Goal: Task Accomplishment & Management: Use online tool/utility

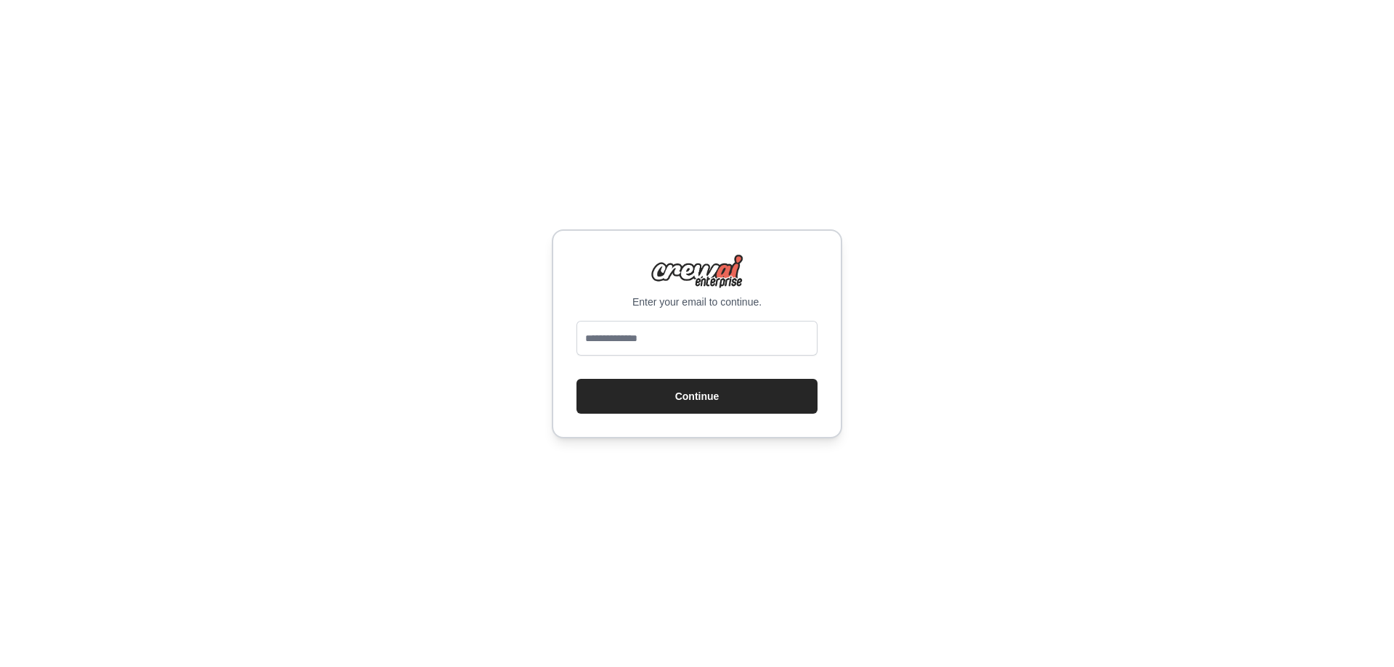
type input "**********"
click at [657, 400] on button "Continue" at bounding box center [696, 396] width 241 height 35
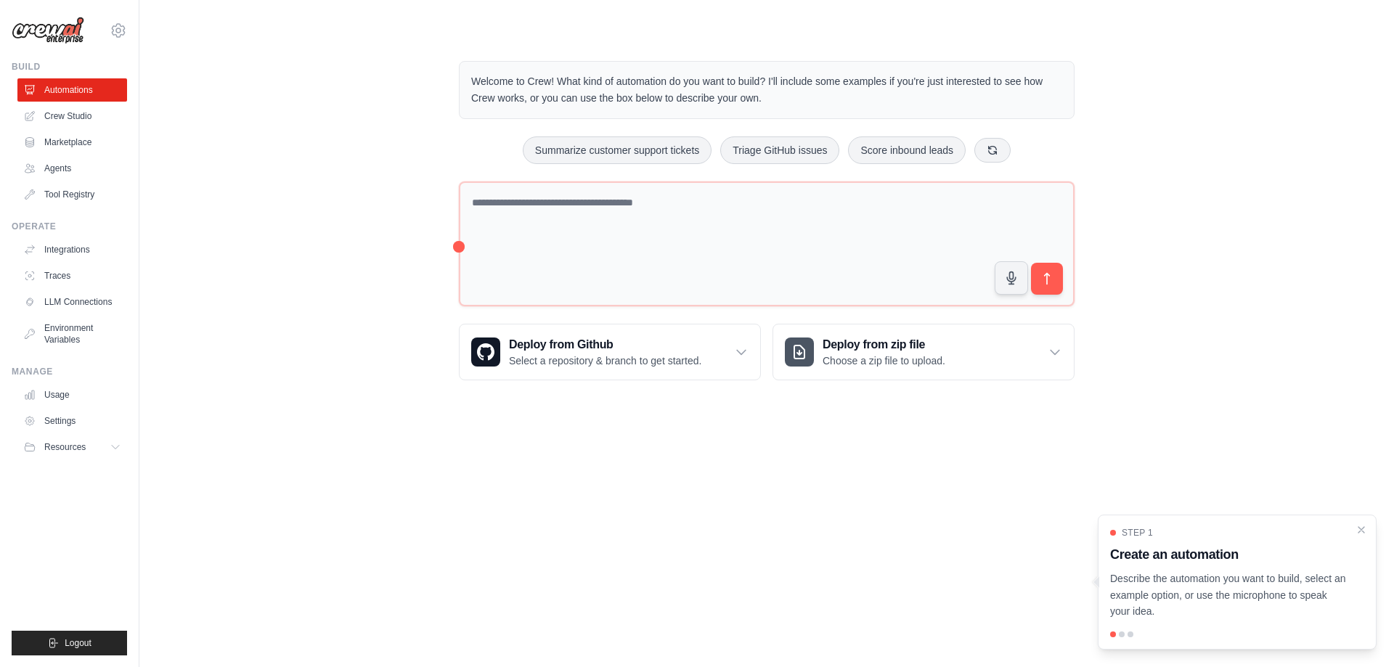
click at [367, 356] on div "Welcome to Crew! What kind of automation do you want to build? I'll include som…" at bounding box center [767, 221] width 1208 height 366
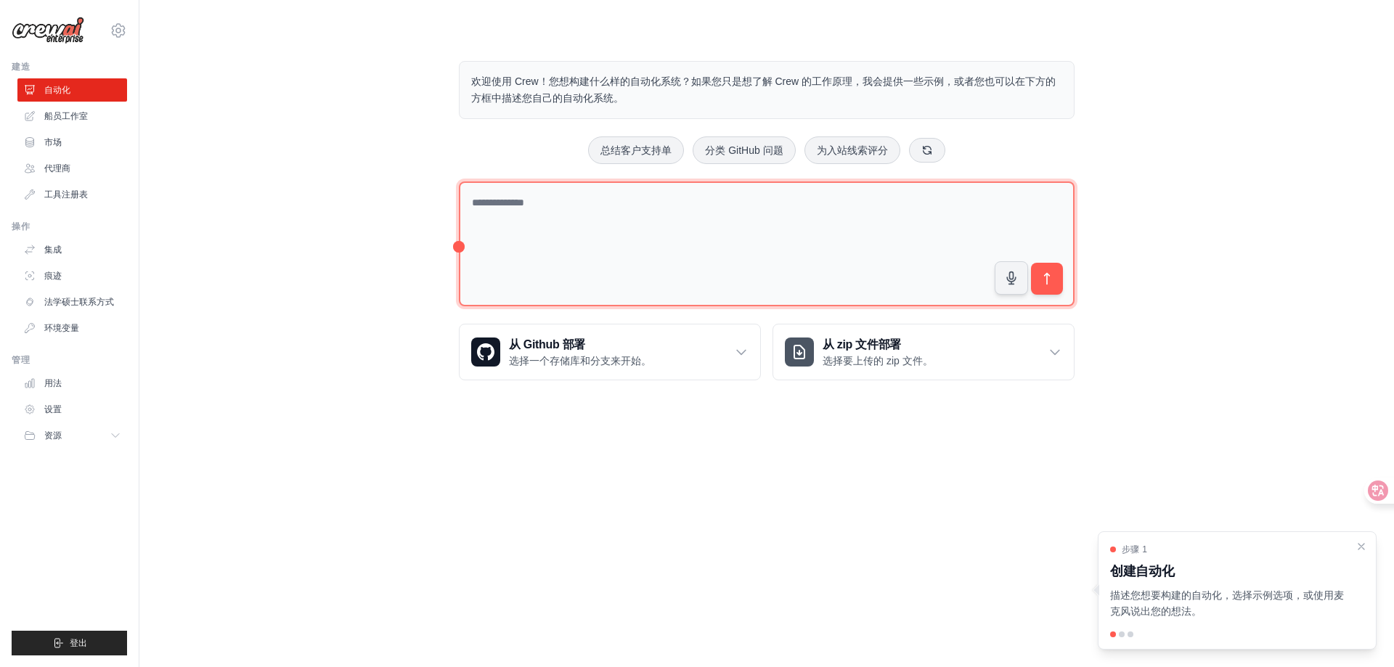
click at [610, 242] on textarea at bounding box center [766, 244] width 615 height 126
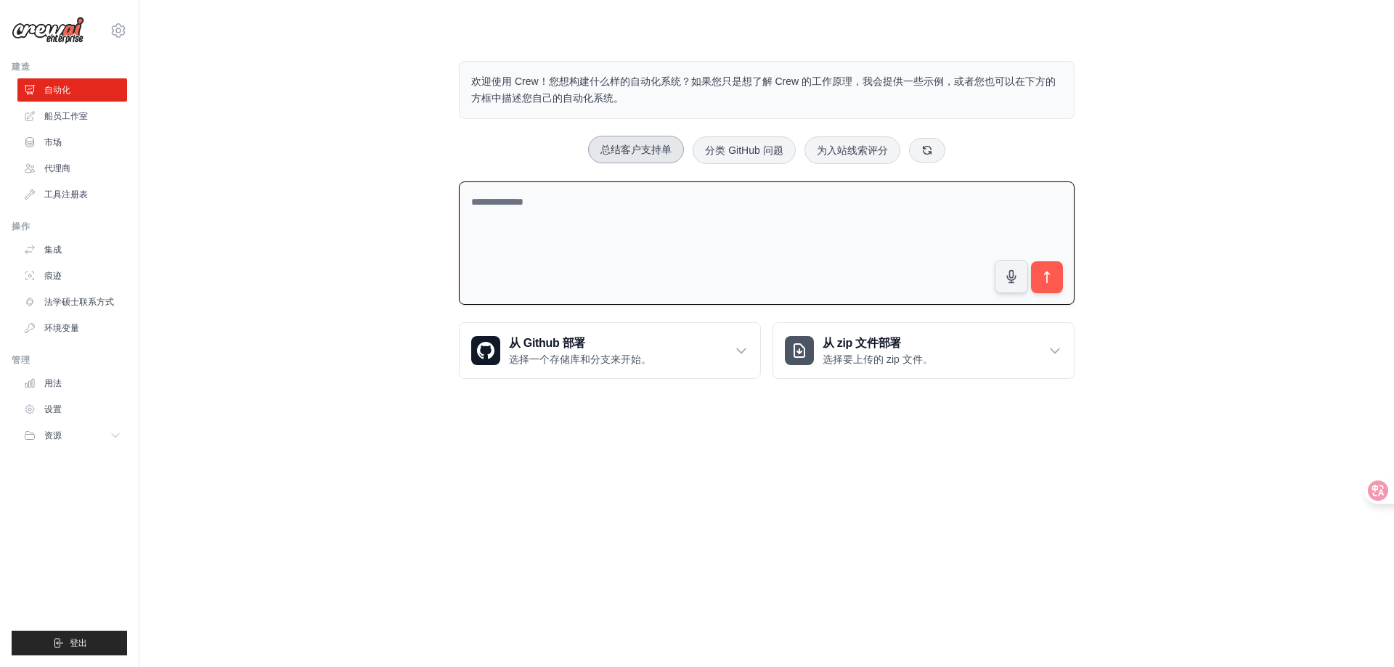
click at [650, 147] on font "总结客户支持单" at bounding box center [635, 150] width 71 height 12
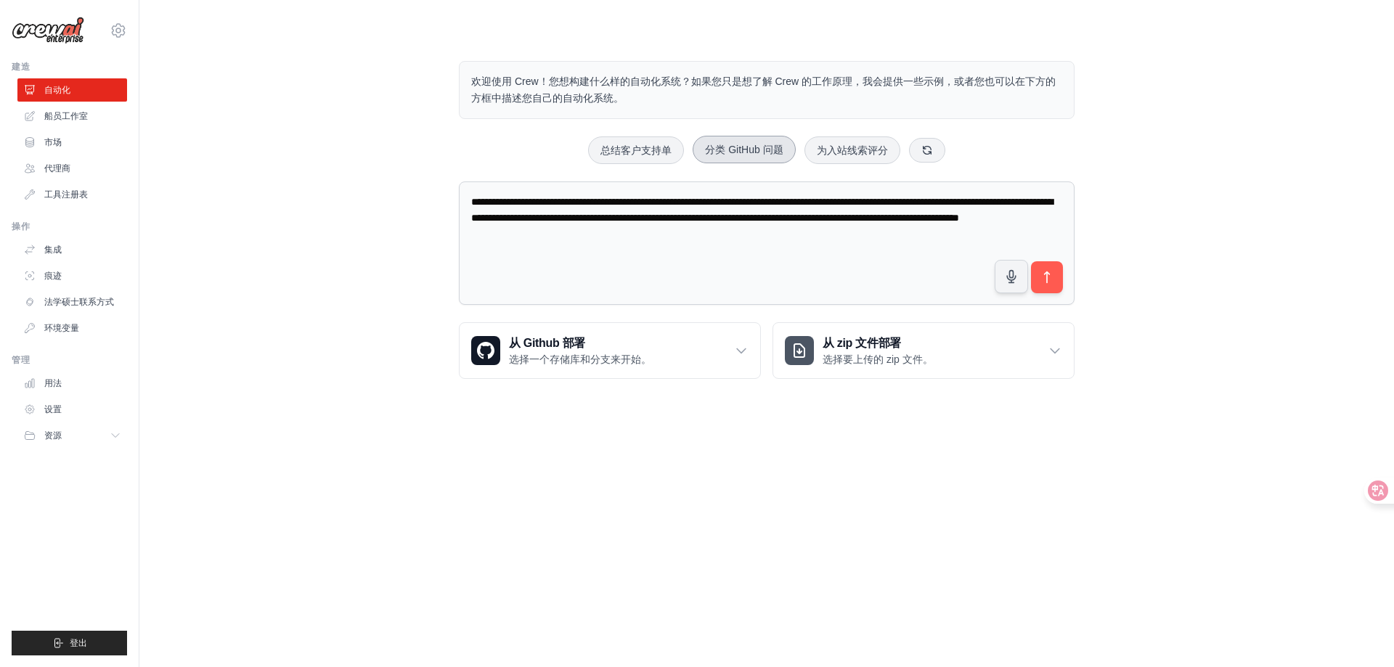
click at [748, 150] on font "分类 GitHub 问题" at bounding box center [744, 150] width 78 height 12
click at [846, 151] on font "为入站线索评分" at bounding box center [852, 150] width 71 height 12
type textarea "**********"
click at [79, 123] on link "船员工作室" at bounding box center [74, 116] width 110 height 23
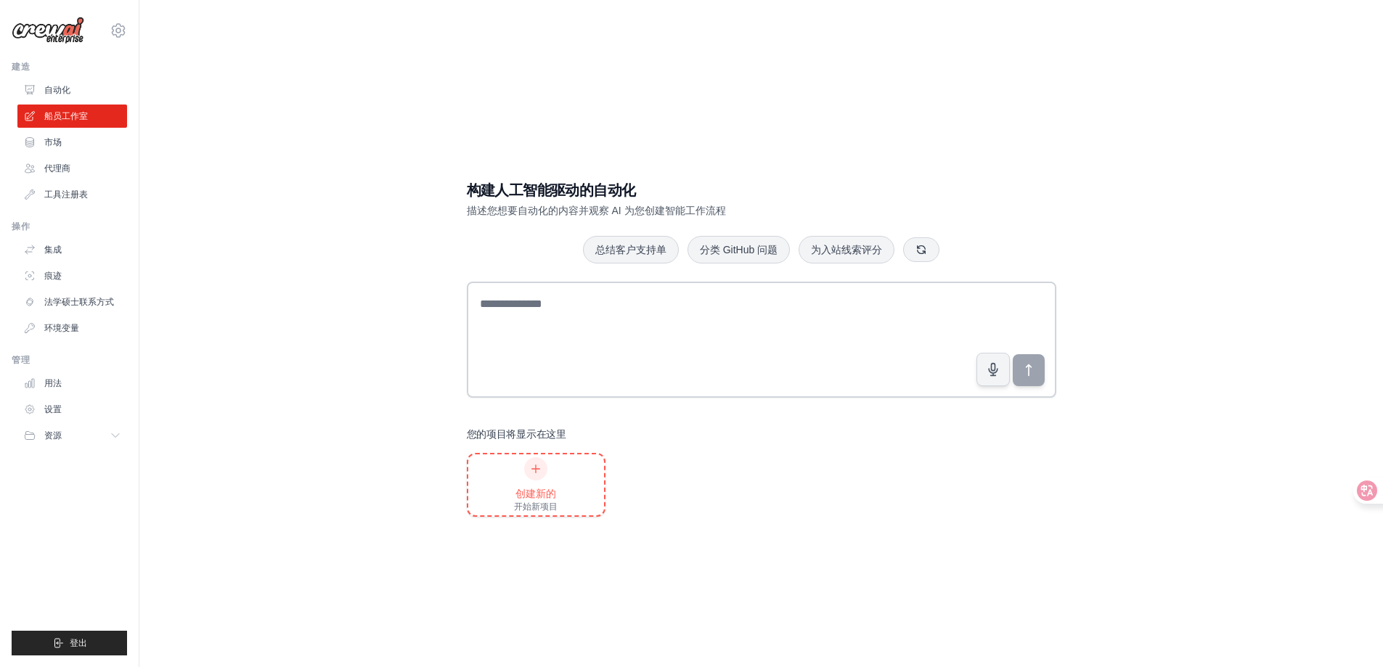
click at [535, 472] on icon at bounding box center [536, 469] width 12 height 12
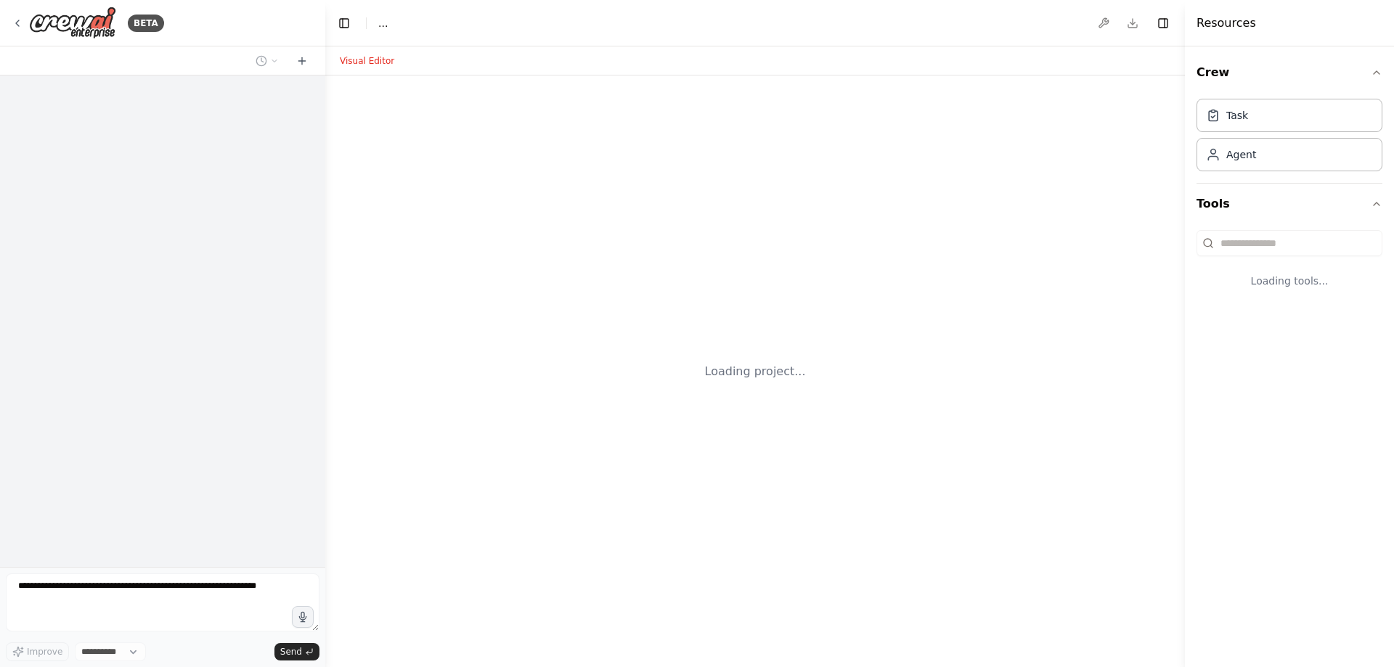
select select "****"
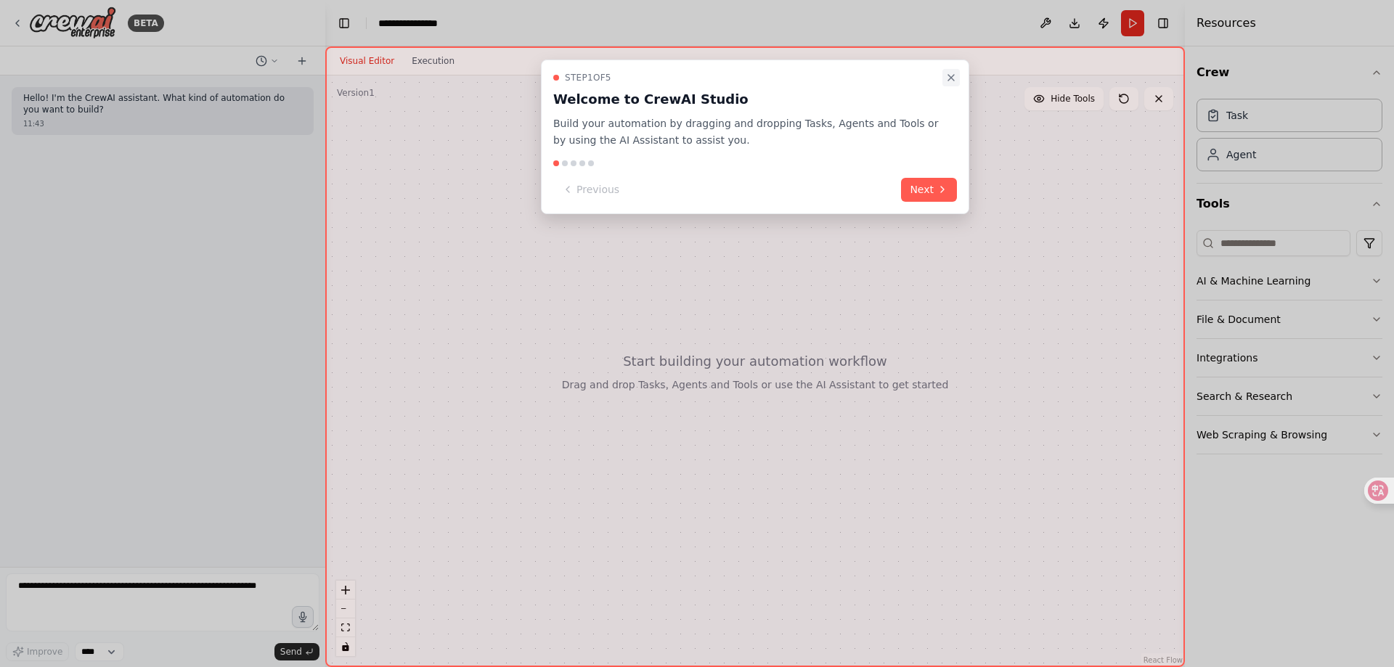
click at [948, 79] on icon "Close walkthrough" at bounding box center [951, 78] width 12 height 12
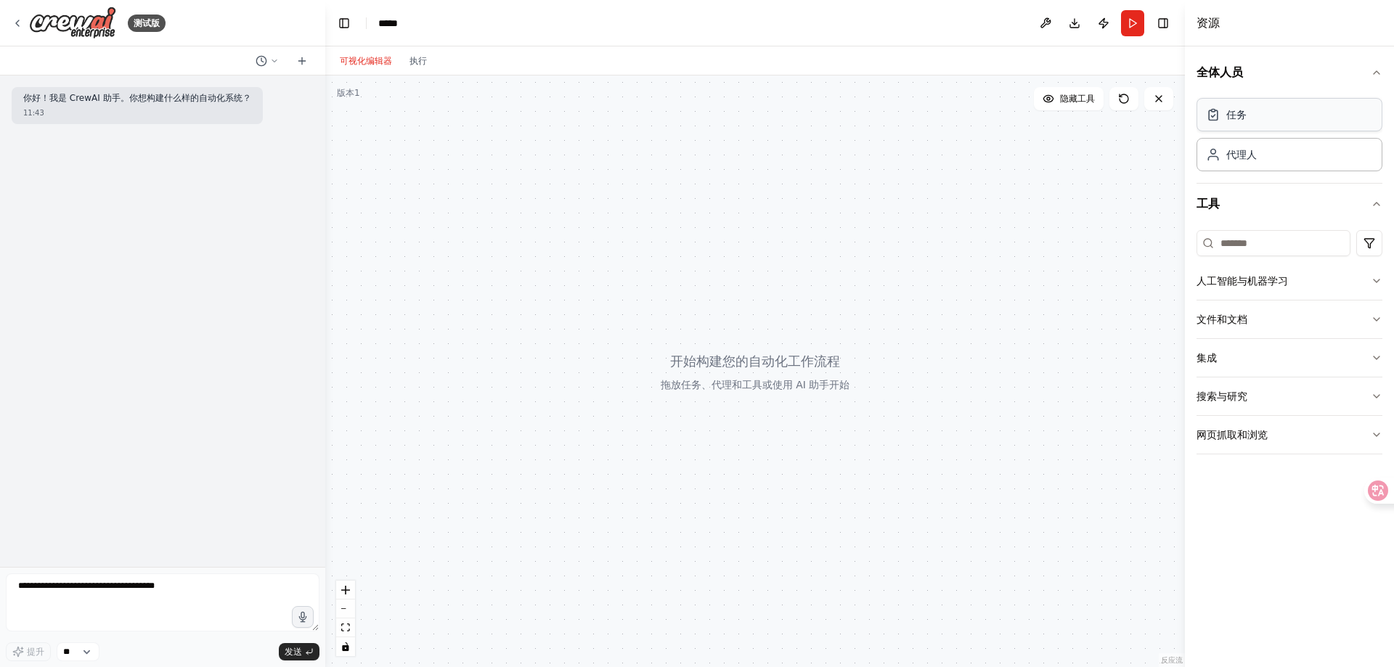
click at [1253, 125] on div "任务" at bounding box center [1289, 114] width 186 height 33
click at [1243, 121] on div "任务" at bounding box center [1236, 114] width 20 height 15
click at [761, 378] on div at bounding box center [754, 371] width 859 height 592
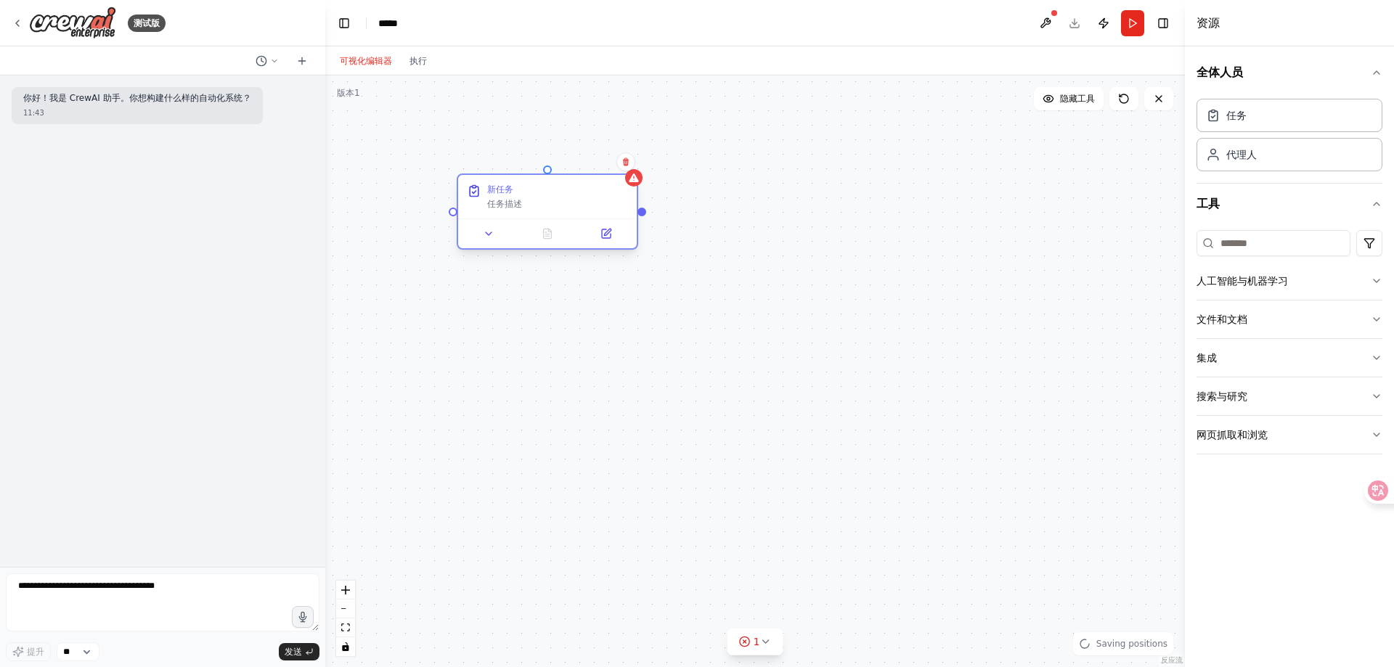
drag, startPoint x: 774, startPoint y: 215, endPoint x: 564, endPoint y: 206, distance: 209.9
click at [564, 206] on div "任务描述" at bounding box center [557, 204] width 141 height 12
drag, startPoint x: 645, startPoint y: 213, endPoint x: 758, endPoint y: 301, distance: 143.3
click at [758, 301] on div "新任务 任务描述" at bounding box center [754, 371] width 859 height 592
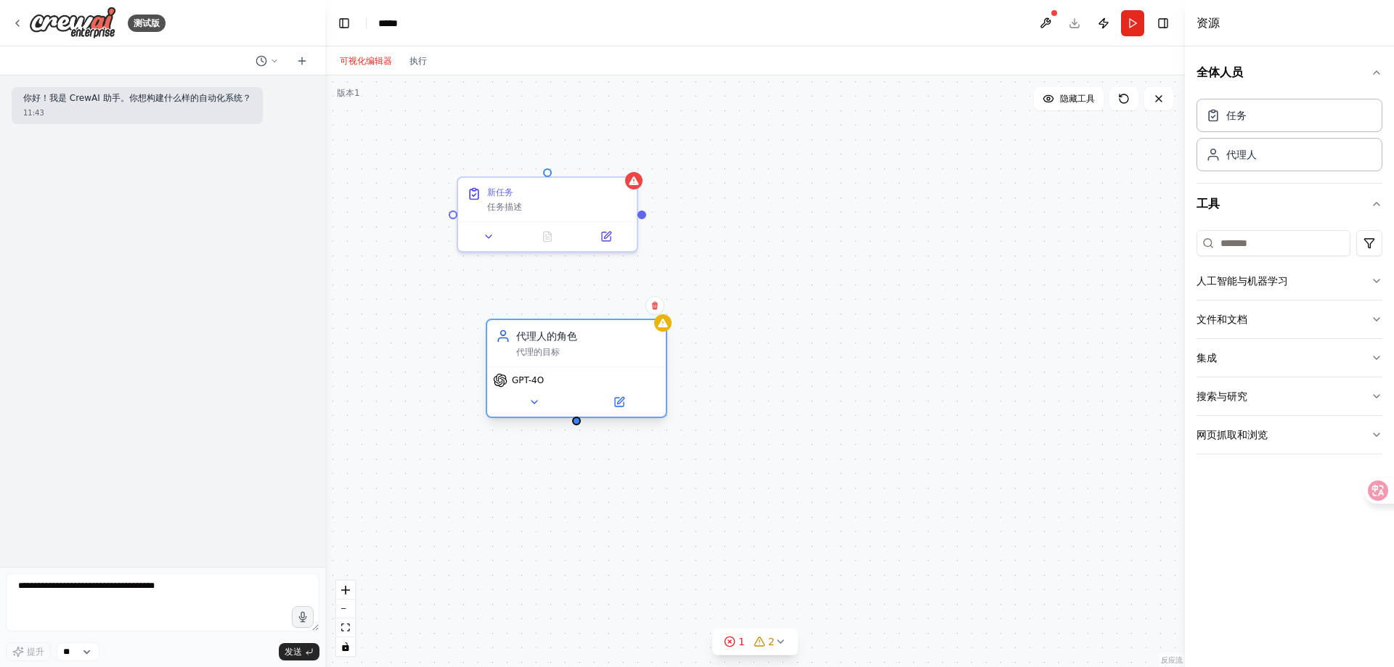
drag, startPoint x: 815, startPoint y: 245, endPoint x: 581, endPoint y: 360, distance: 261.0
click at [581, 360] on div "代理人的角色 代理的目标" at bounding box center [576, 343] width 179 height 46
click at [583, 205] on div "任务描述" at bounding box center [557, 204] width 141 height 12
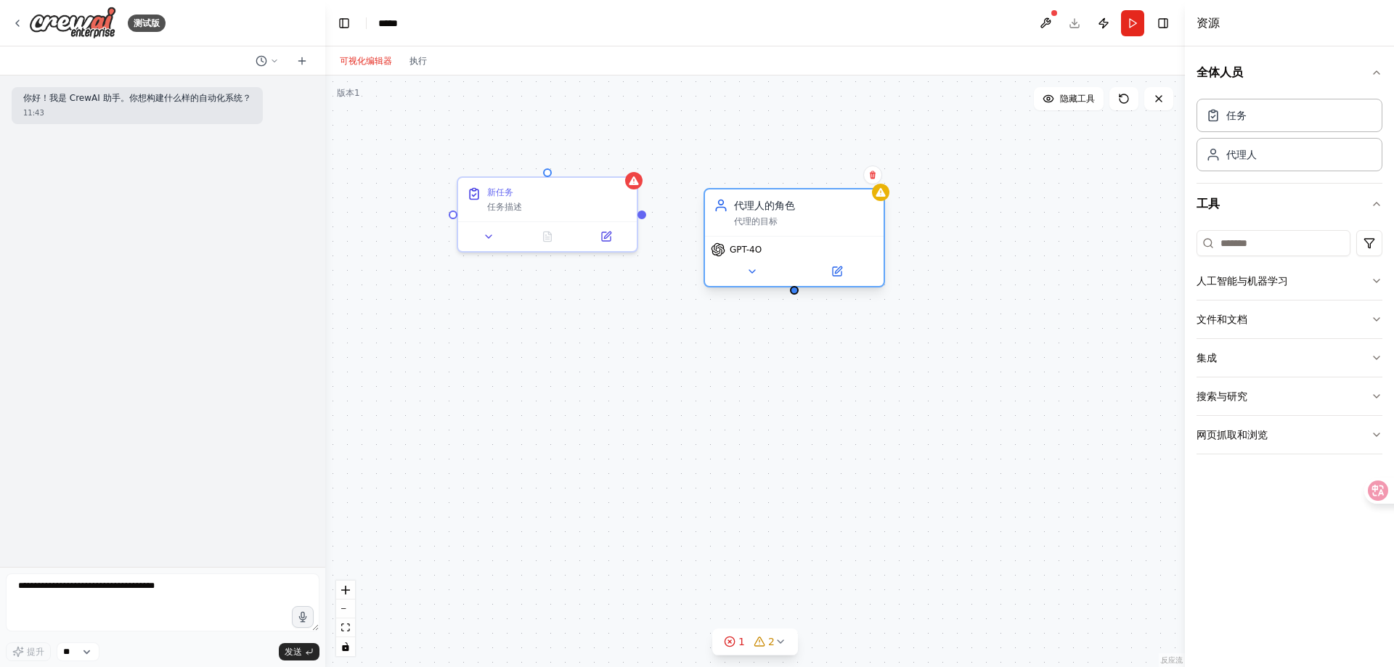
drag, startPoint x: 608, startPoint y: 345, endPoint x: 825, endPoint y: 218, distance: 251.2
click at [825, 218] on div "代理的目标" at bounding box center [804, 222] width 141 height 12
click at [622, 370] on div "新任务 任务描述 代理人的角色 代理的目标 GPT-4O" at bounding box center [754, 371] width 859 height 592
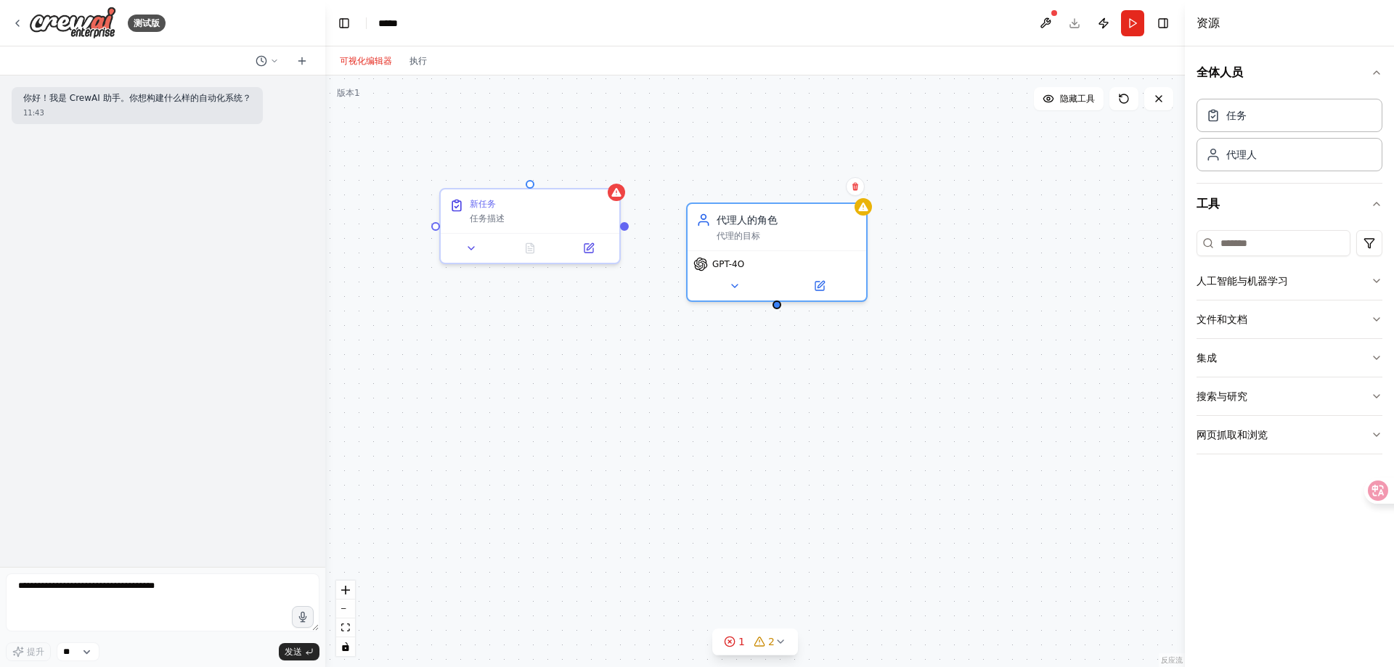
drag, startPoint x: 597, startPoint y: 382, endPoint x: 729, endPoint y: 416, distance: 136.4
click at [739, 417] on div "新任务 任务描述 代理人的角色 代理的目标 GPT-4O" at bounding box center [754, 371] width 859 height 592
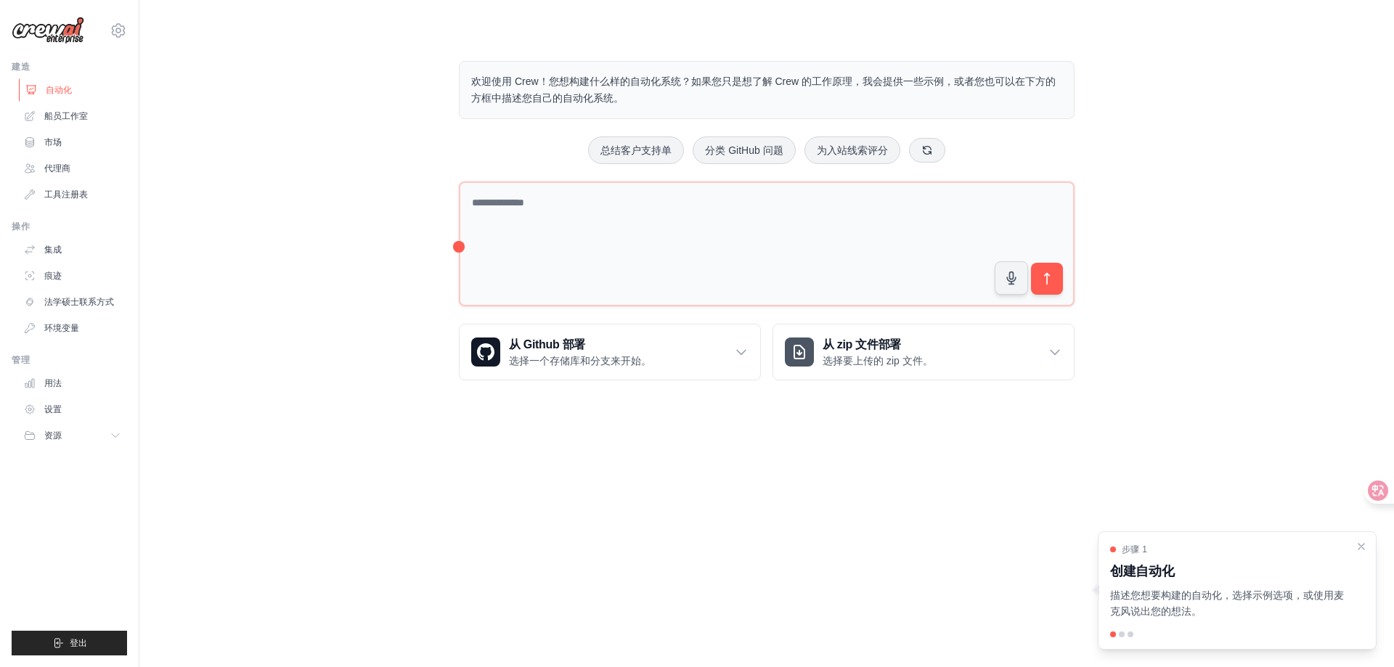
click at [51, 87] on font "自动化" at bounding box center [59, 90] width 26 height 10
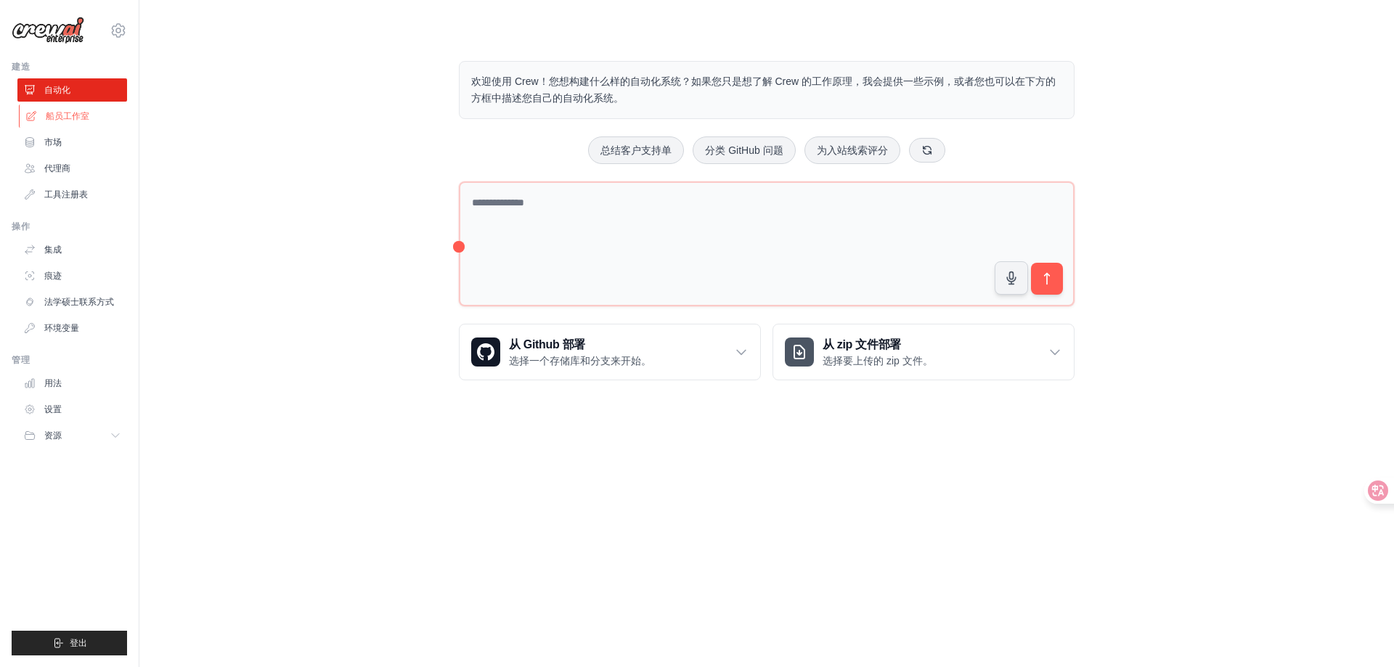
drag, startPoint x: 57, startPoint y: 115, endPoint x: 57, endPoint y: 126, distance: 10.2
click at [57, 116] on font "船员工作室" at bounding box center [68, 116] width 44 height 10
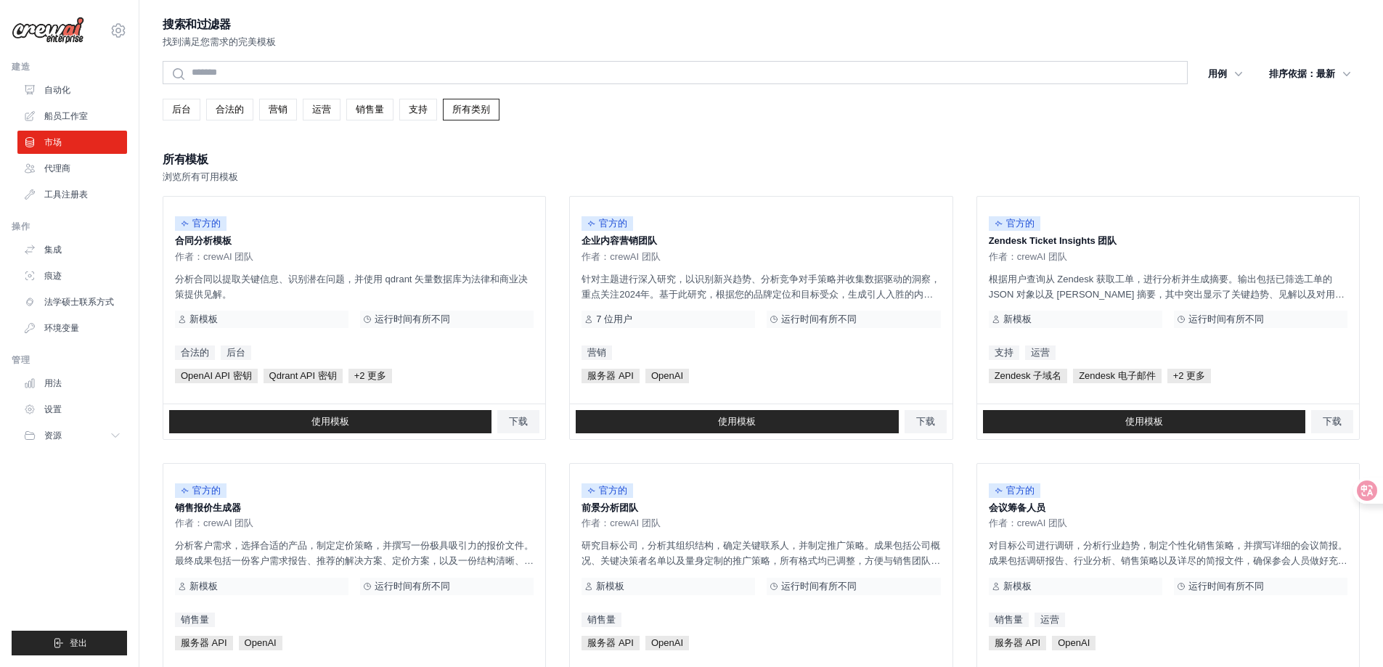
click at [359, 163] on div "所有模板 浏览所有可用模板" at bounding box center [761, 167] width 1197 height 35
click at [51, 92] on font "自动化" at bounding box center [59, 90] width 26 height 10
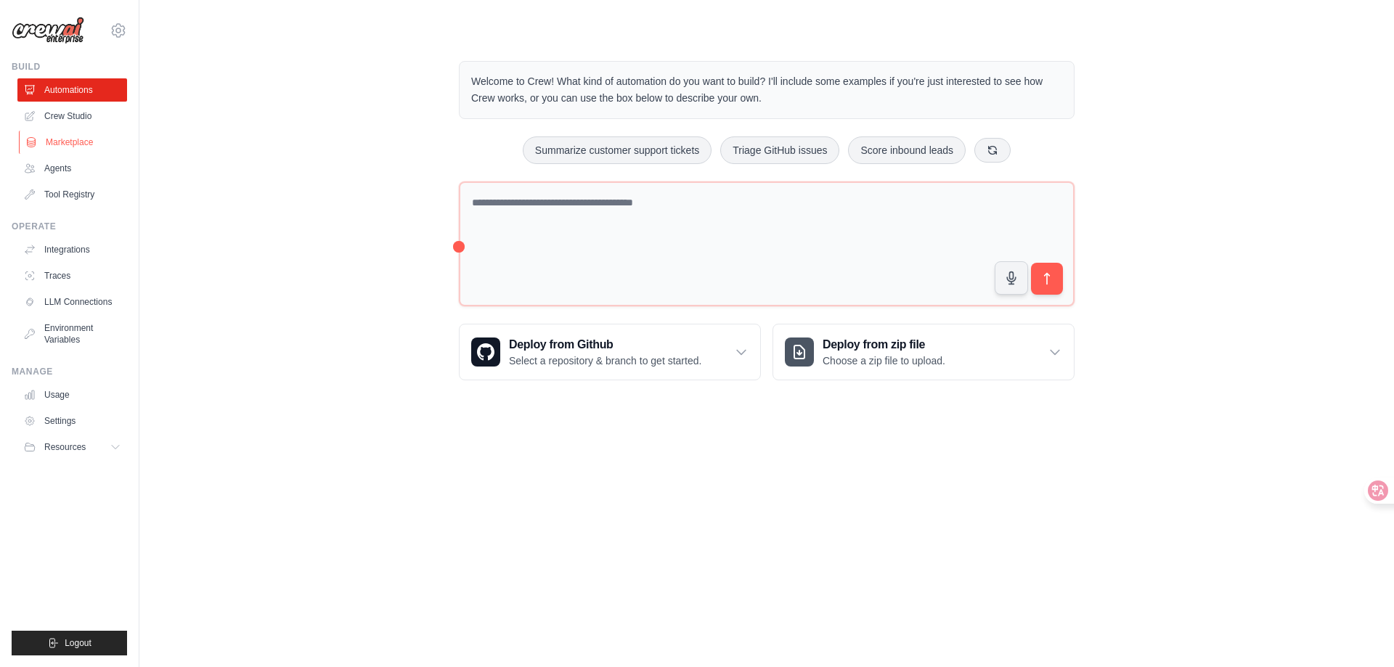
click at [72, 131] on link "Marketplace" at bounding box center [74, 142] width 110 height 23
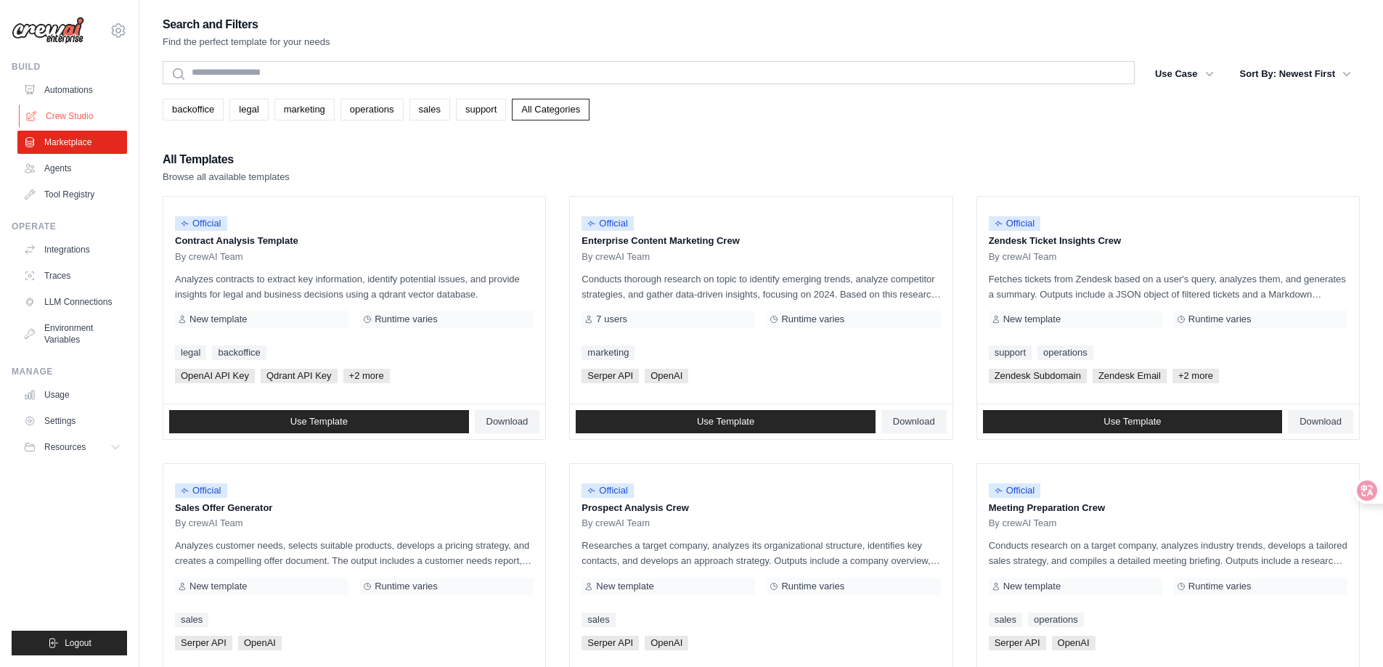
click at [72, 113] on link "Crew Studio" at bounding box center [74, 116] width 110 height 23
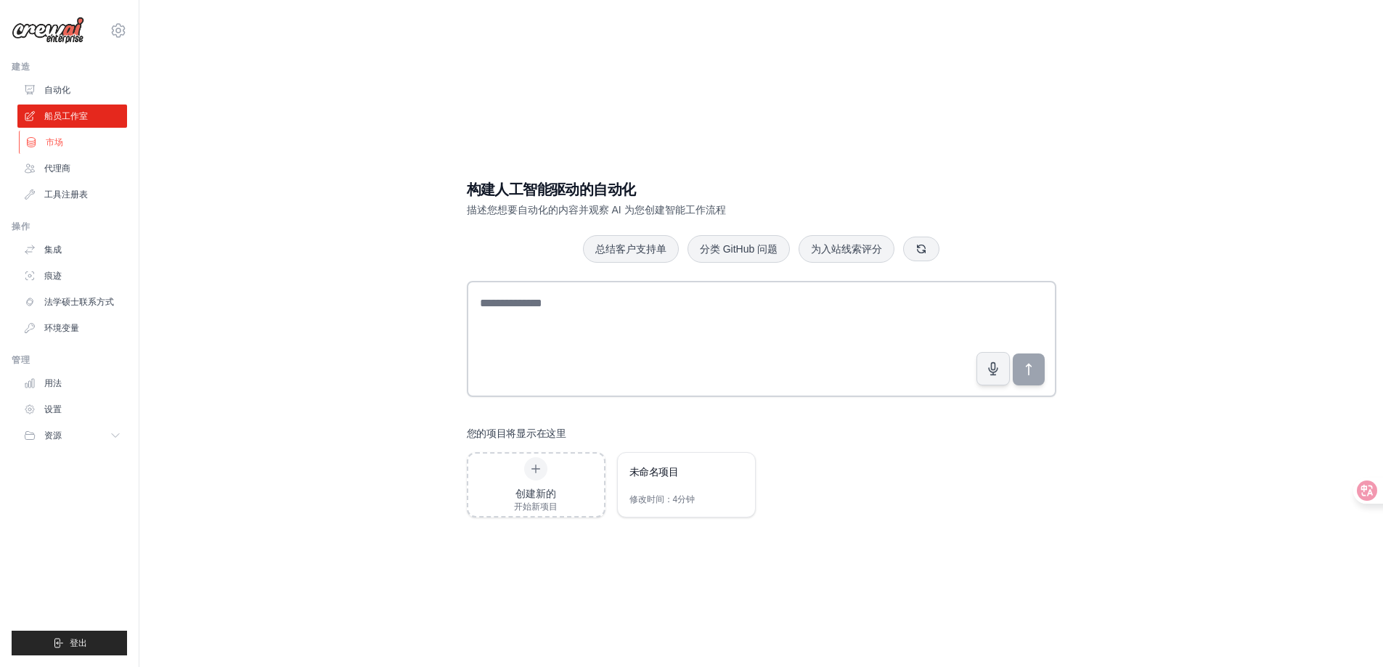
click at [54, 142] on font "市场" at bounding box center [54, 142] width 17 height 10
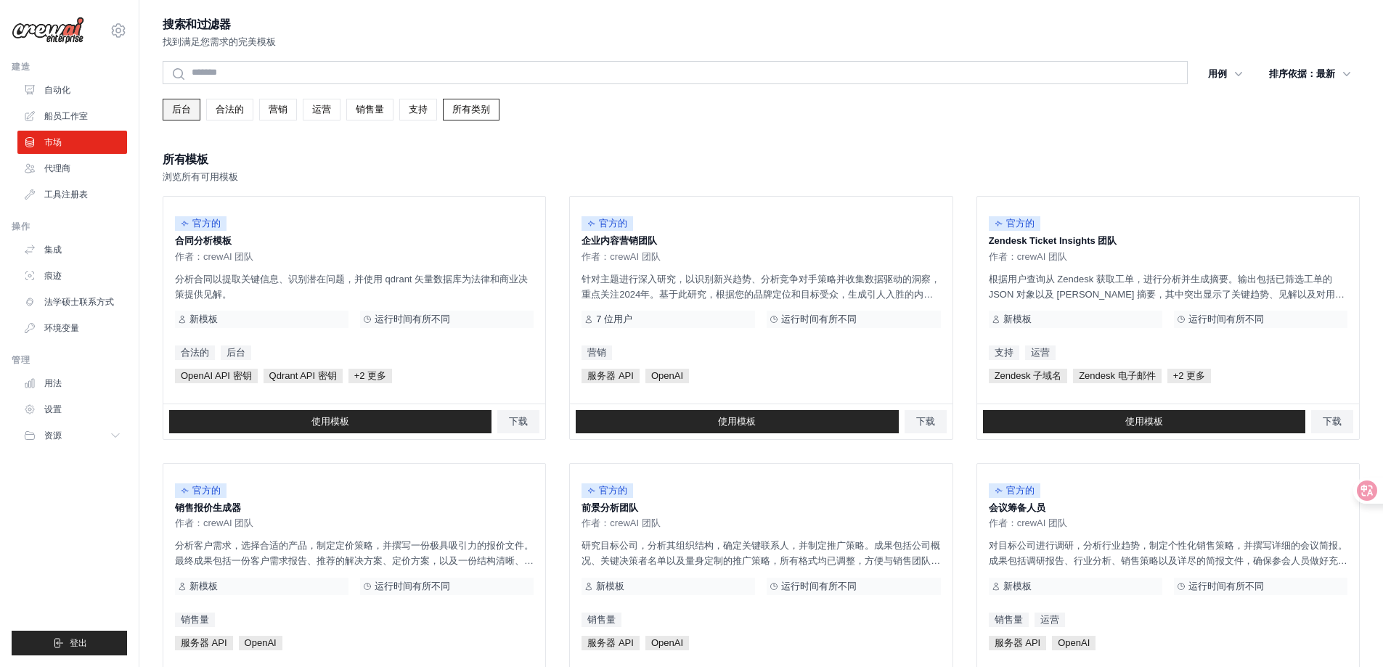
click at [193, 107] on link "后台" at bounding box center [182, 110] width 38 height 22
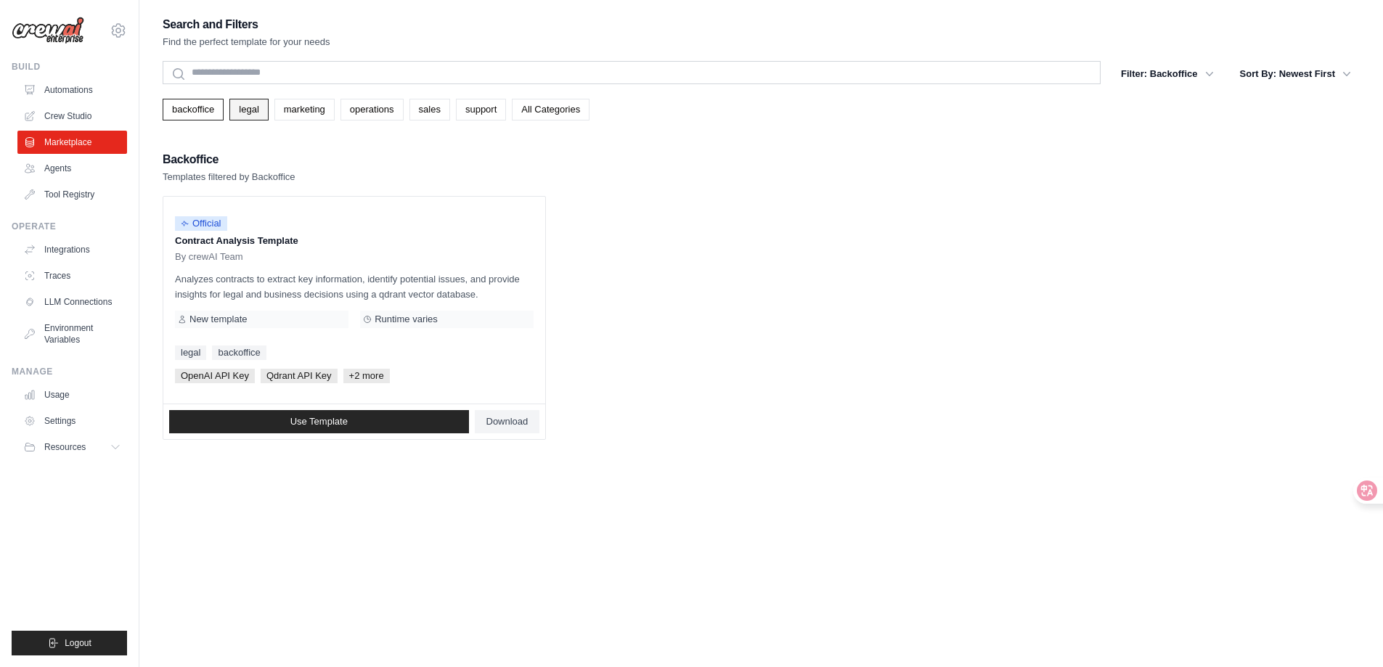
click at [258, 115] on link "legal" at bounding box center [248, 110] width 38 height 22
click at [212, 113] on link "backoffice" at bounding box center [193, 110] width 61 height 22
click at [551, 110] on link "All Categories" at bounding box center [551, 110] width 78 height 22
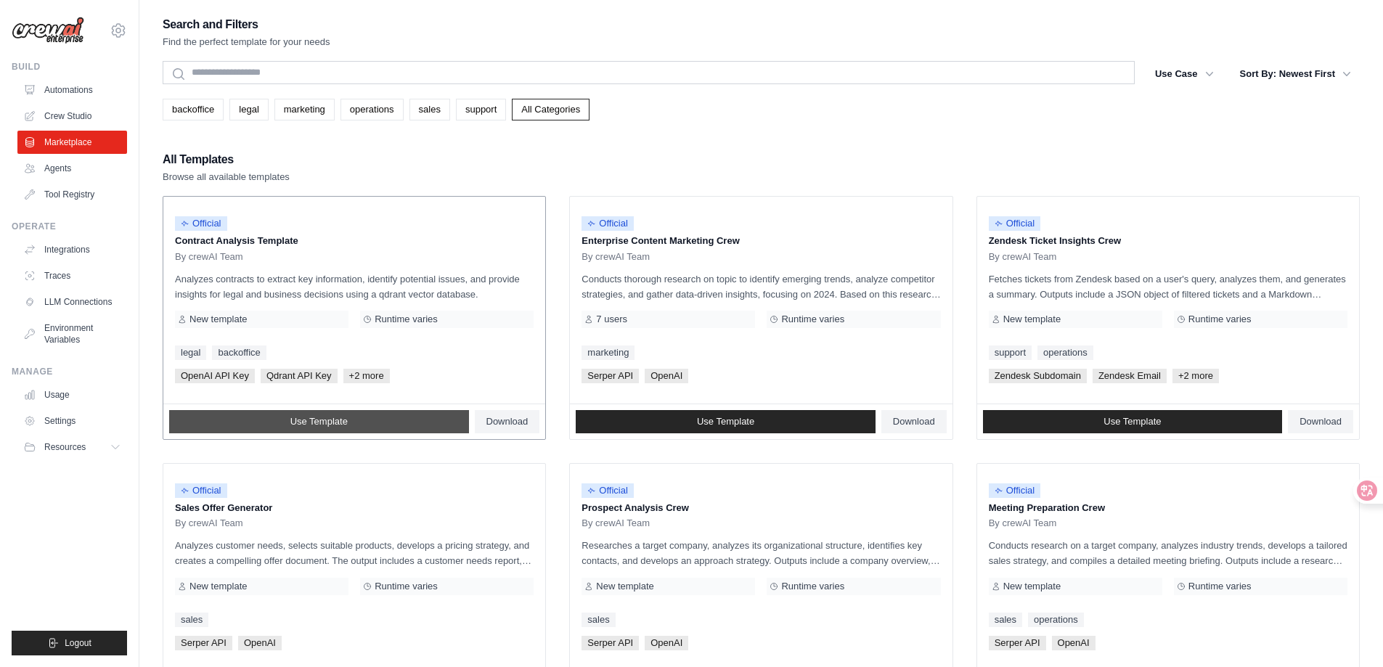
click at [337, 420] on span "Use Template" at bounding box center [318, 422] width 57 height 12
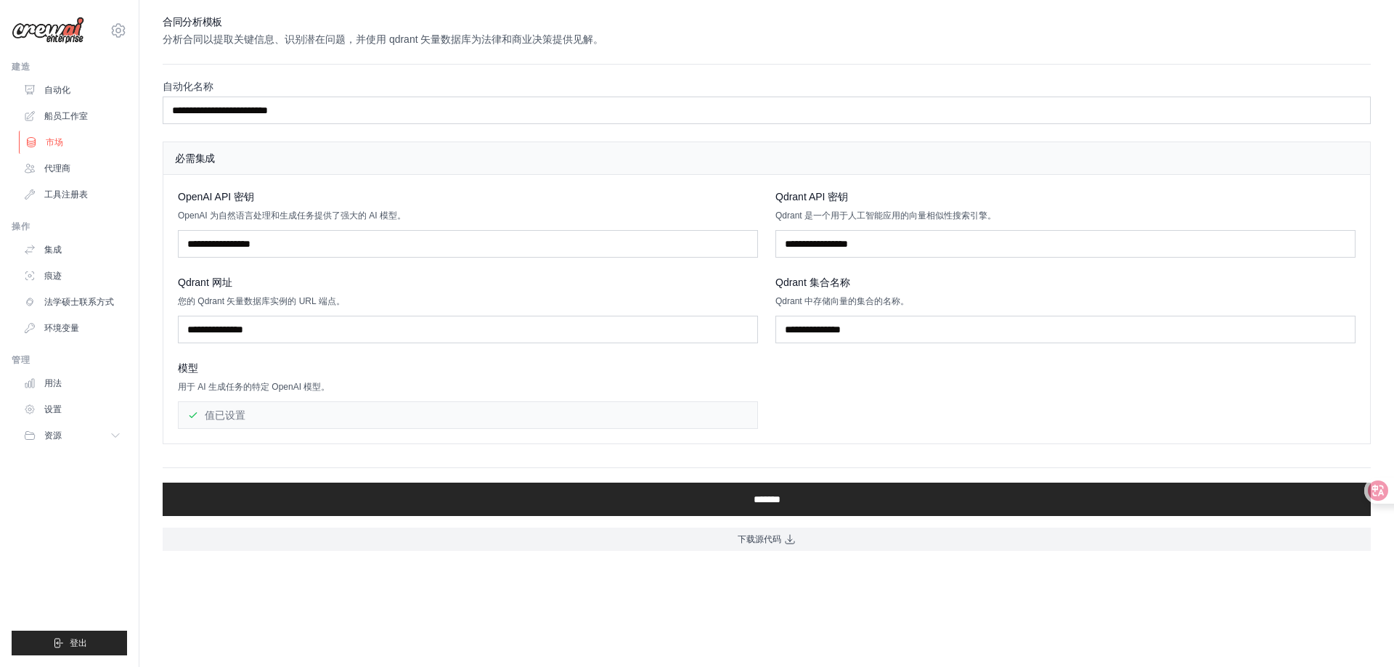
click at [48, 148] on link "市场" at bounding box center [74, 142] width 110 height 23
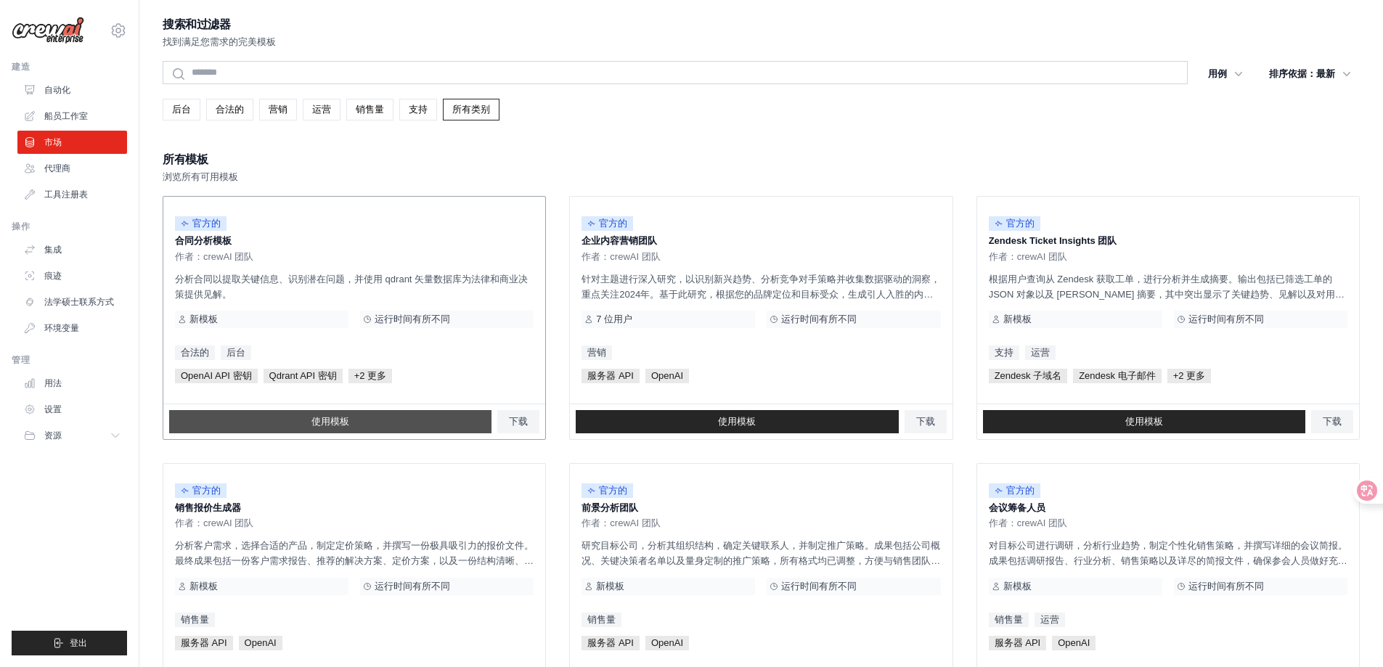
click at [375, 428] on link "使用模板" at bounding box center [330, 421] width 322 height 23
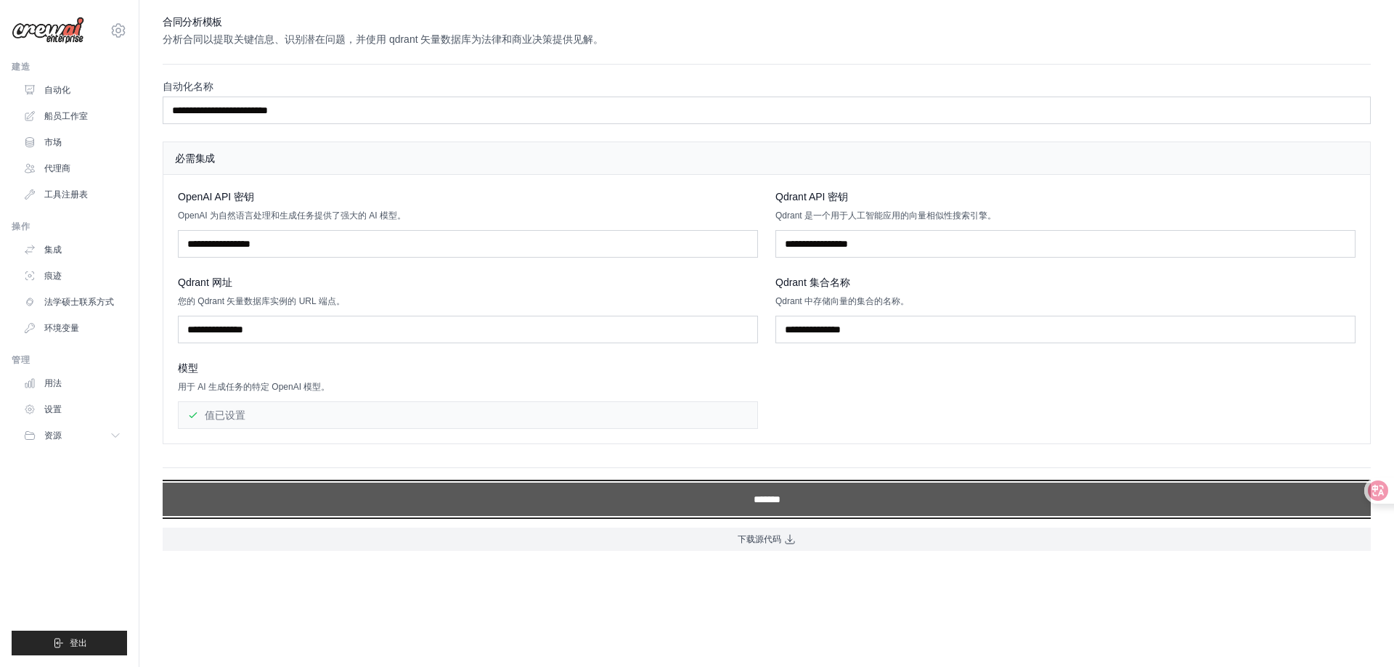
click at [481, 499] on input "*******" at bounding box center [767, 499] width 1208 height 33
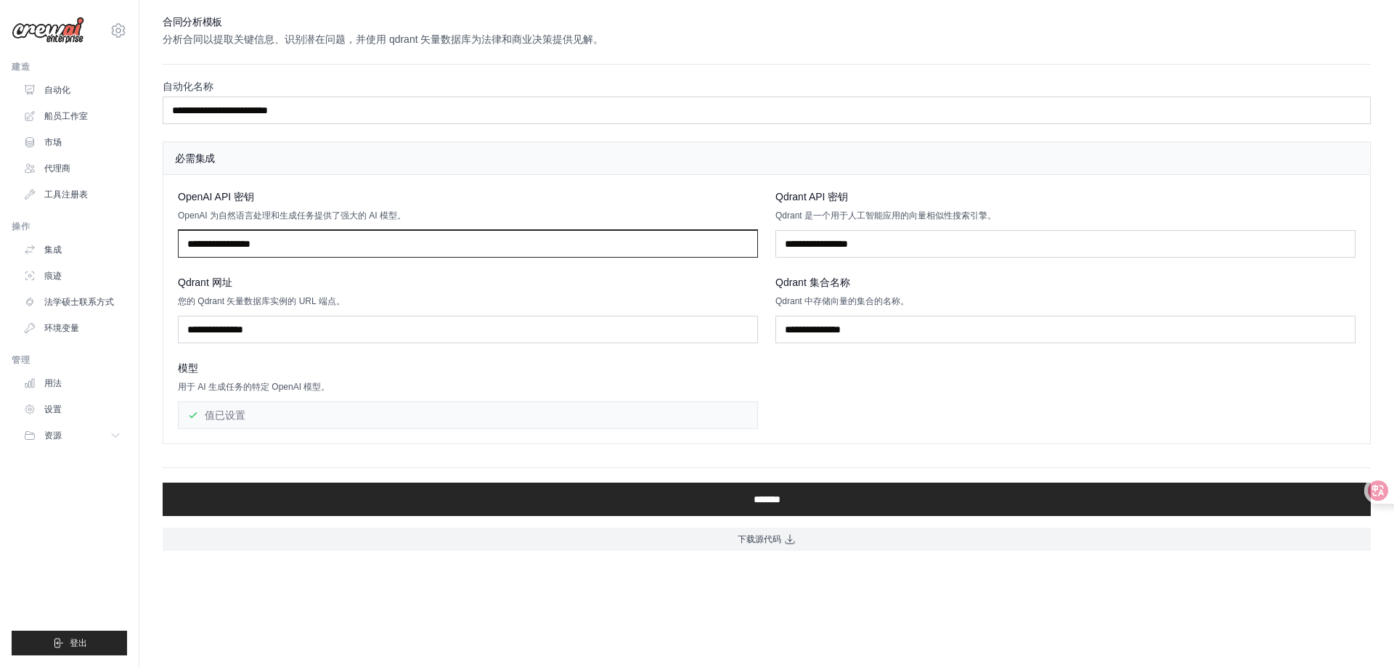
click at [286, 237] on input "text" at bounding box center [468, 244] width 580 height 28
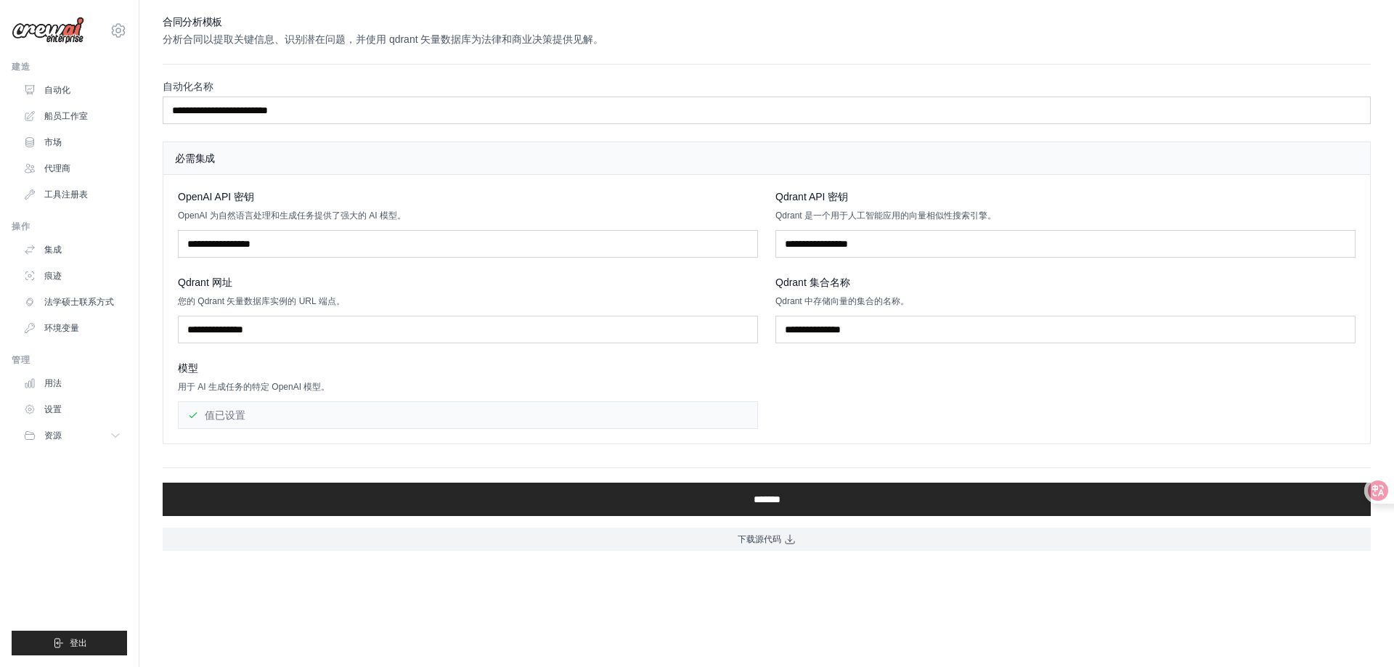
click at [696, 203] on div "OpenAI API 密钥" at bounding box center [468, 196] width 580 height 15
click at [59, 145] on font "市场" at bounding box center [54, 142] width 17 height 10
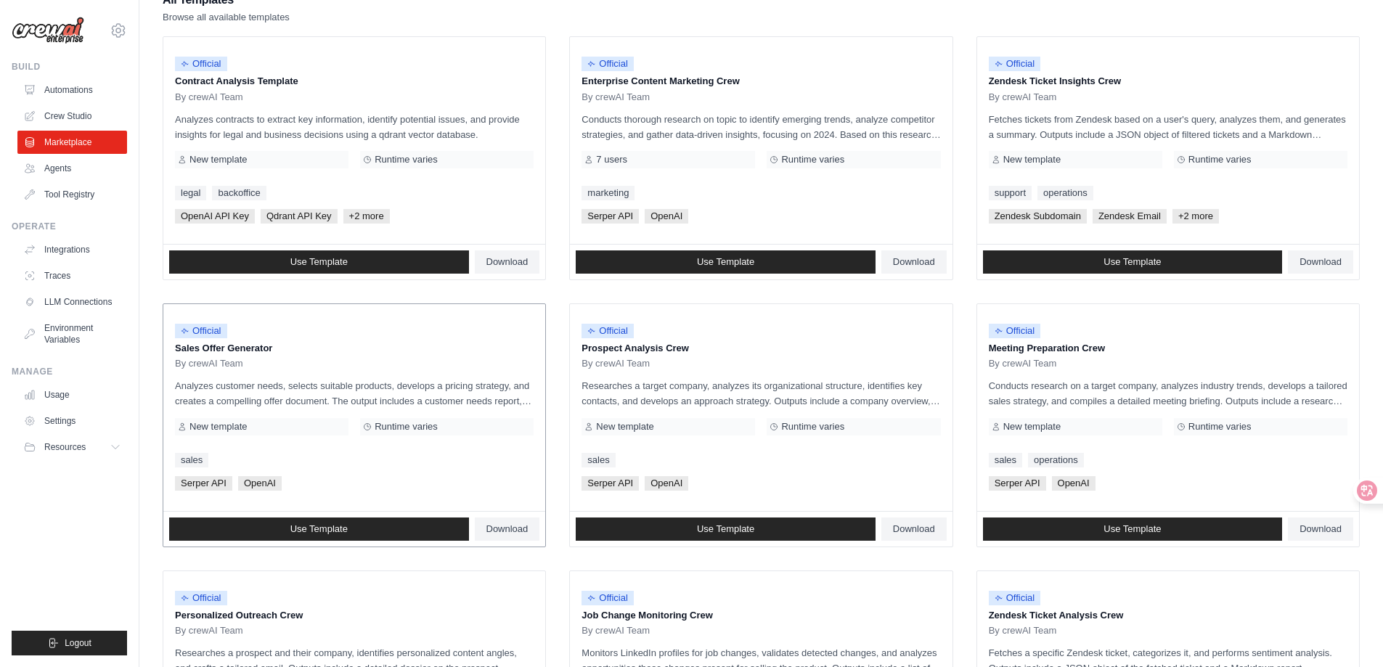
scroll to position [145, 0]
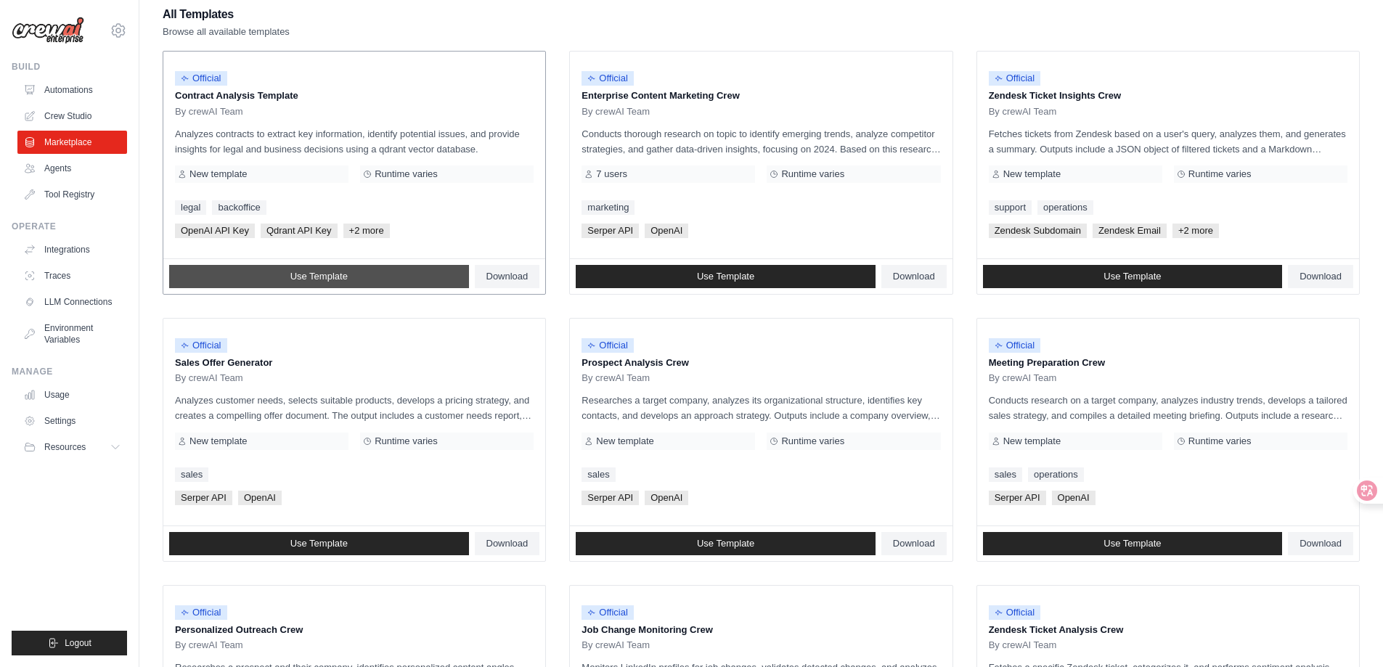
click at [283, 276] on link "Use Template" at bounding box center [319, 276] width 300 height 23
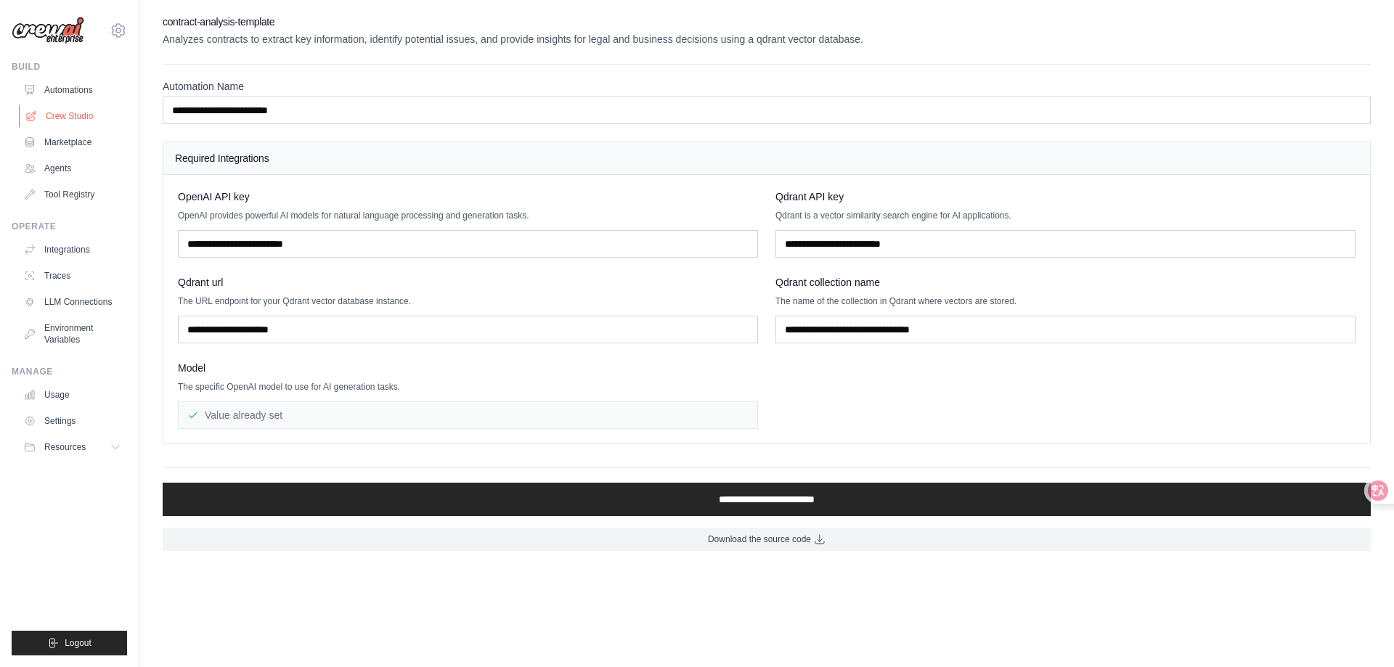
click at [67, 122] on link "Crew Studio" at bounding box center [74, 116] width 110 height 23
